Goal: Information Seeking & Learning: Learn about a topic

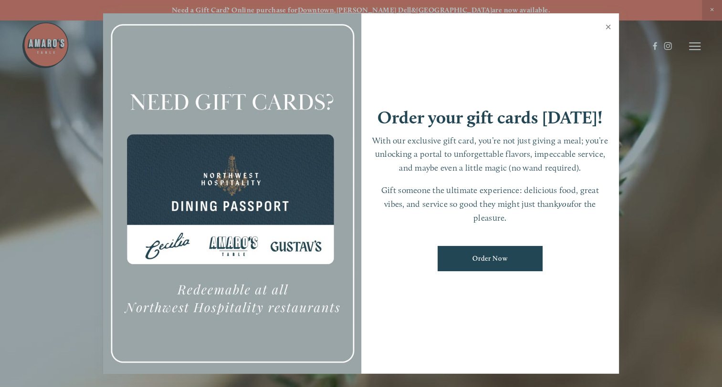
click at [609, 24] on link "Close" at bounding box center [608, 28] width 19 height 27
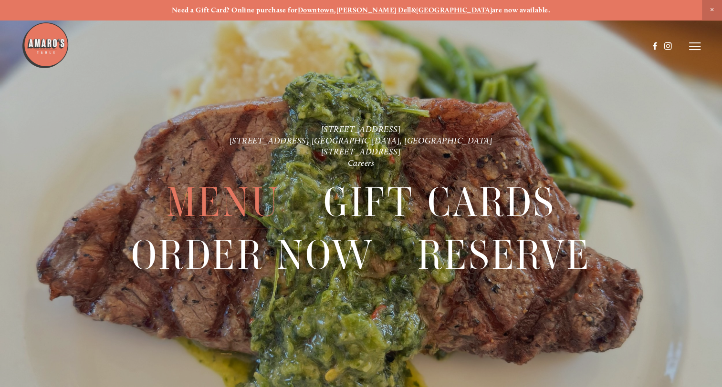
click at [222, 210] on span "Menu" at bounding box center [223, 202] width 114 height 52
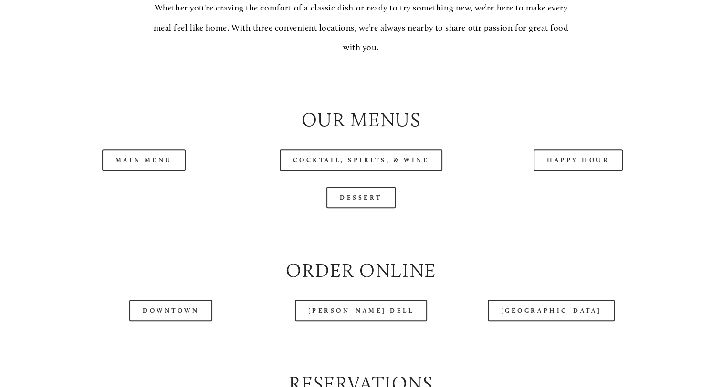
scroll to position [908, 0]
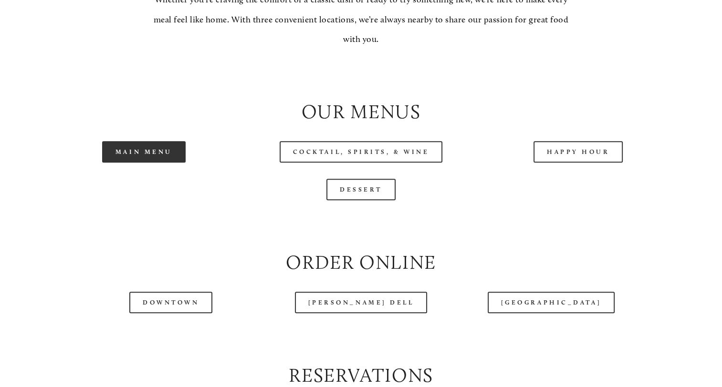
click at [146, 163] on link "Main Menu" at bounding box center [143, 151] width 83 height 21
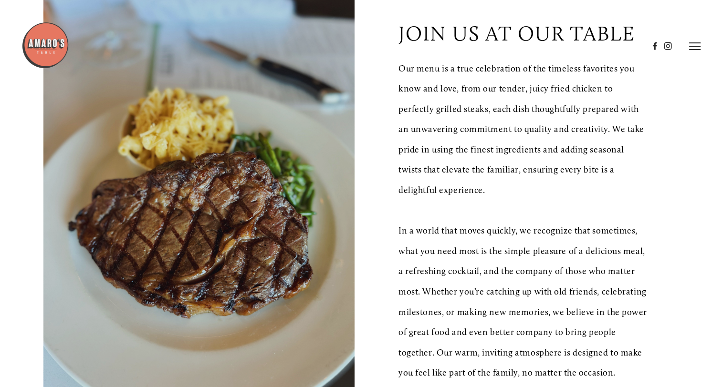
scroll to position [231, 0]
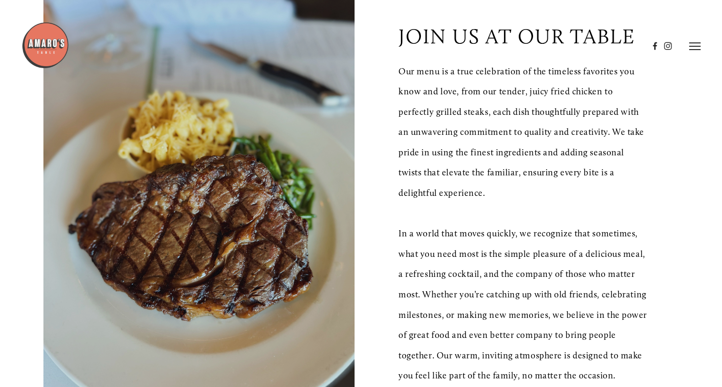
click at [695, 48] on icon at bounding box center [694, 46] width 11 height 9
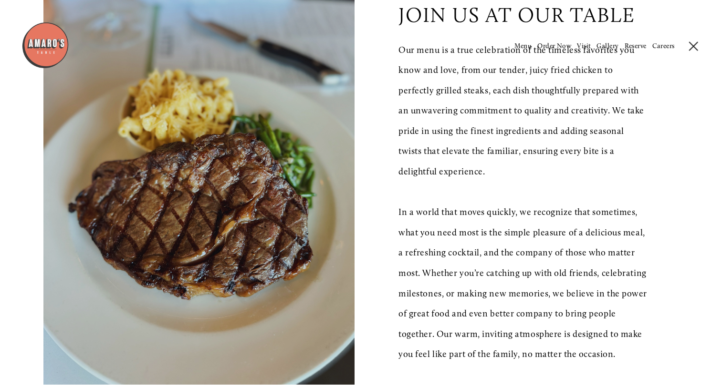
scroll to position [0, 0]
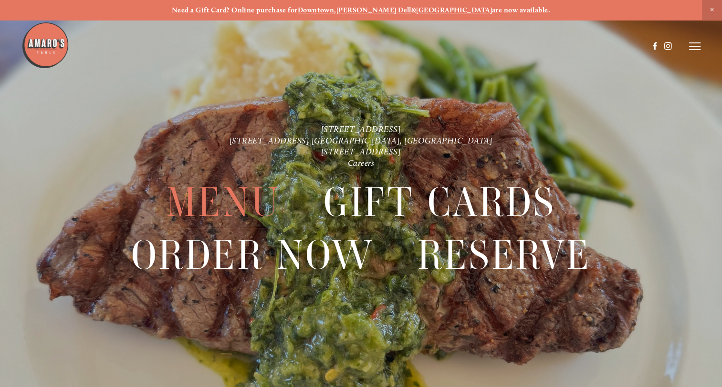
click at [222, 195] on span "Menu" at bounding box center [223, 202] width 114 height 52
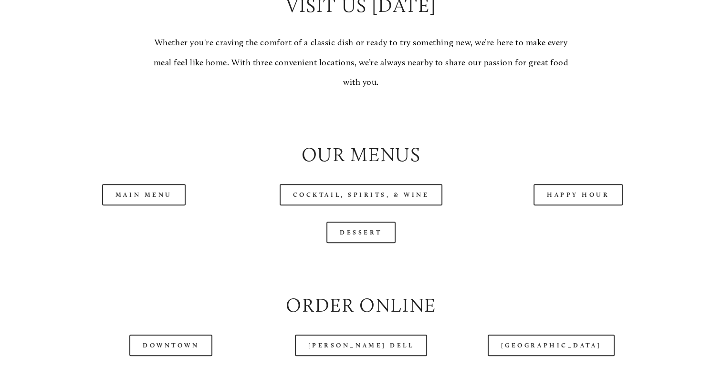
scroll to position [879, 0]
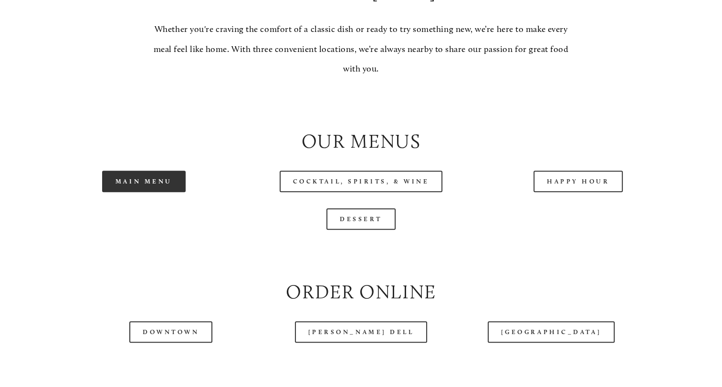
click at [138, 192] on link "Main Menu" at bounding box center [143, 181] width 83 height 21
